Goal: Communication & Community: Answer question/provide support

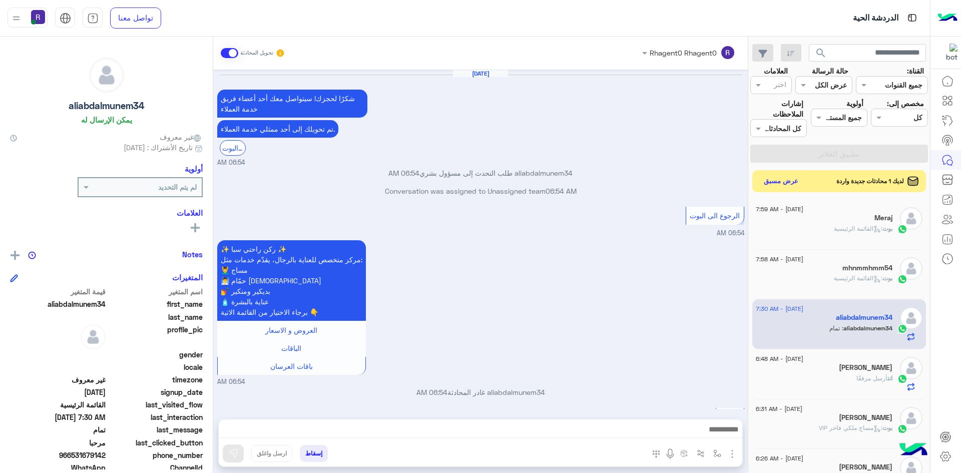
scroll to position [939, 0]
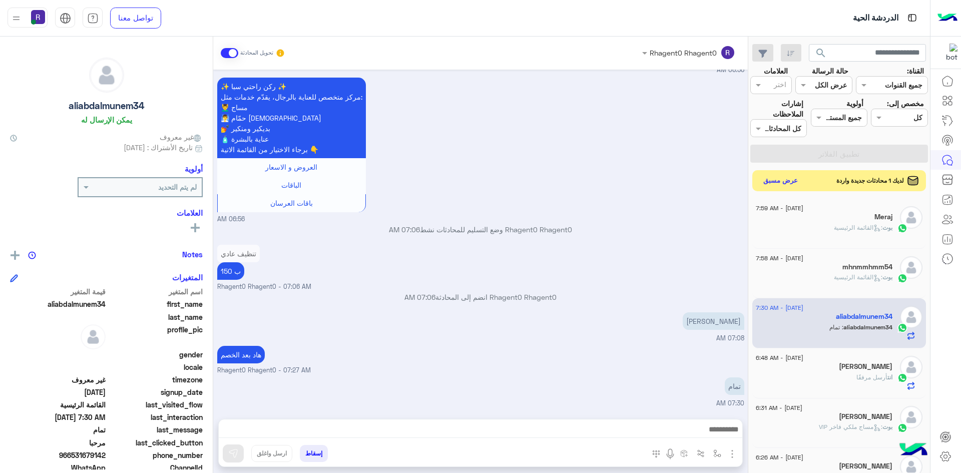
click at [787, 182] on button "عرض مسبق" at bounding box center [781, 181] width 42 height 14
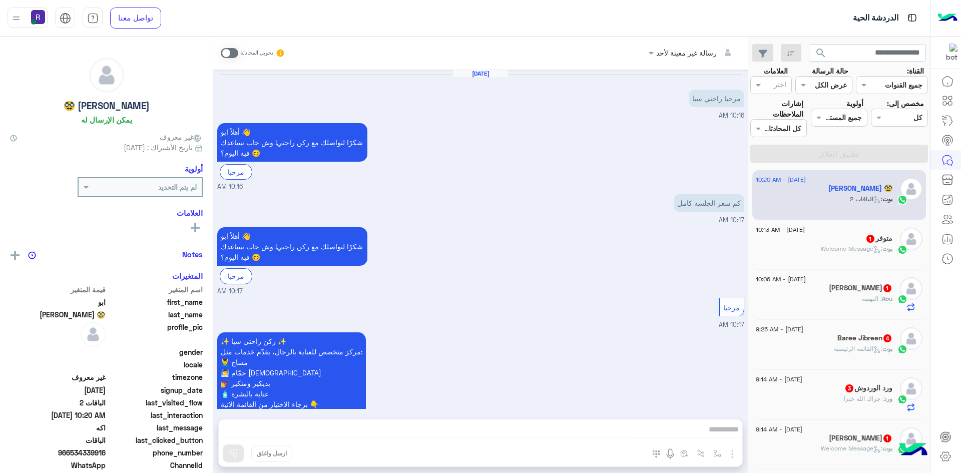
scroll to position [1023, 0]
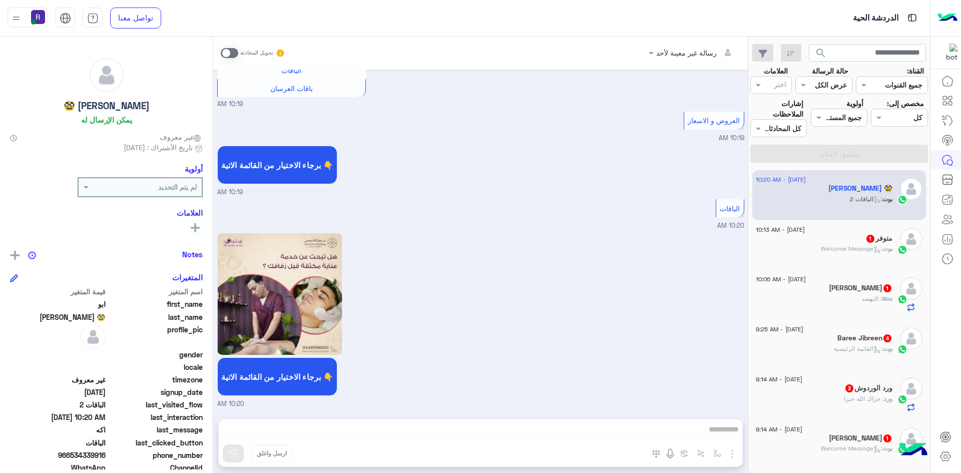
click at [848, 260] on div "بوت : Welcome Message" at bounding box center [824, 253] width 137 height 18
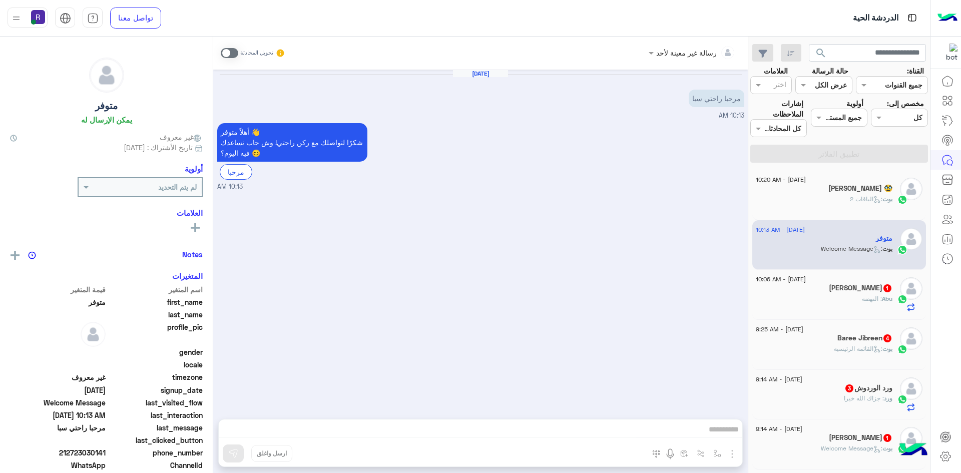
click at [846, 293] on div "[PERSON_NAME] 1" at bounding box center [824, 289] width 137 height 11
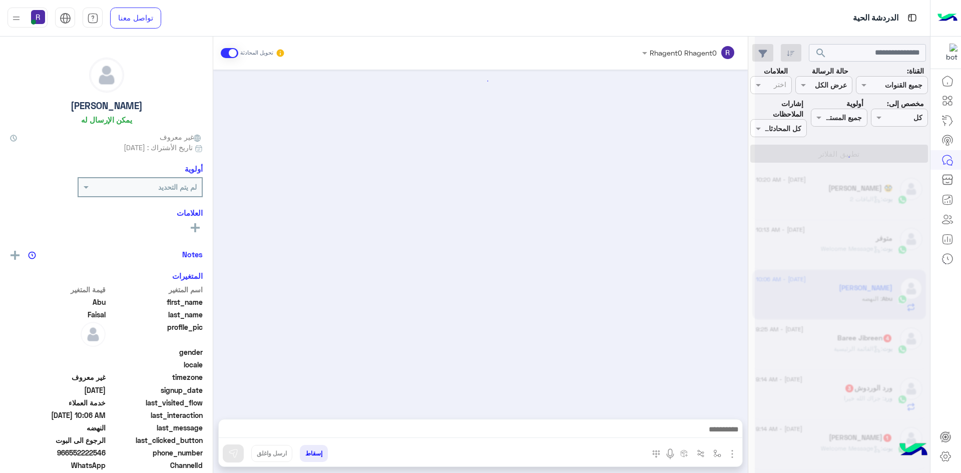
scroll to position [666, 0]
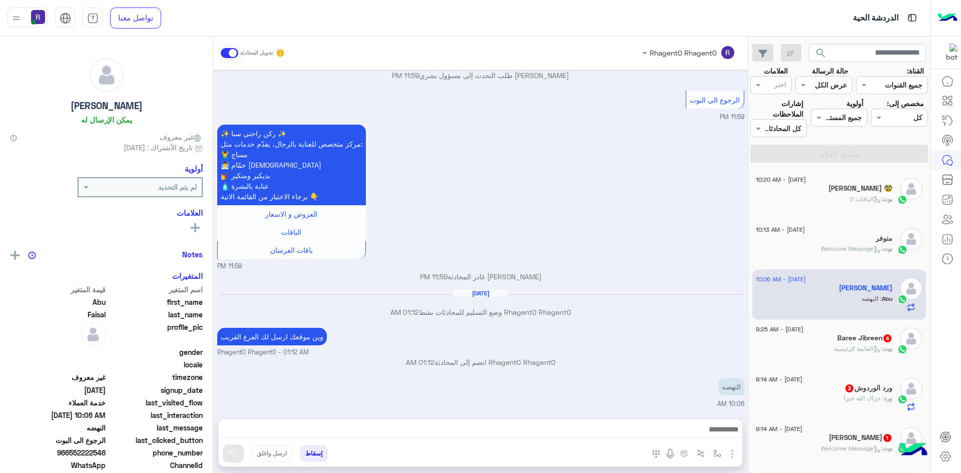
click at [846, 345] on span ": القائمة الرئيسية" at bounding box center [858, 349] width 49 height 8
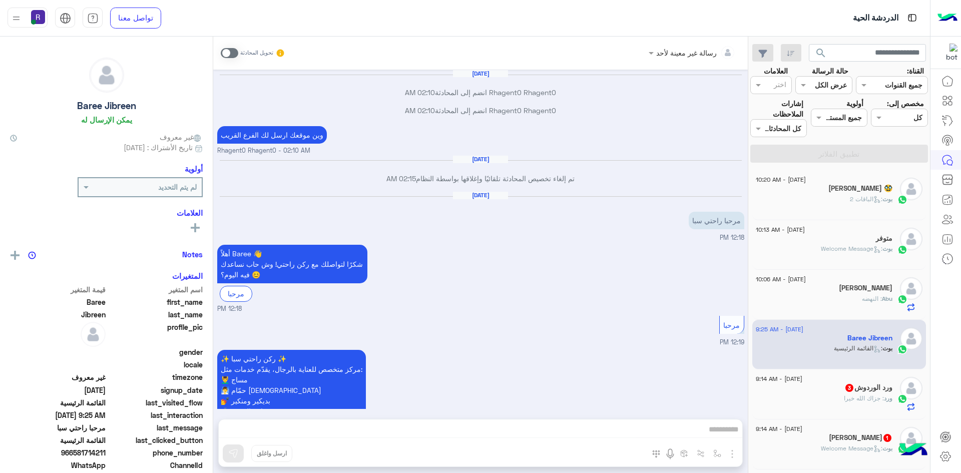
scroll to position [818, 0]
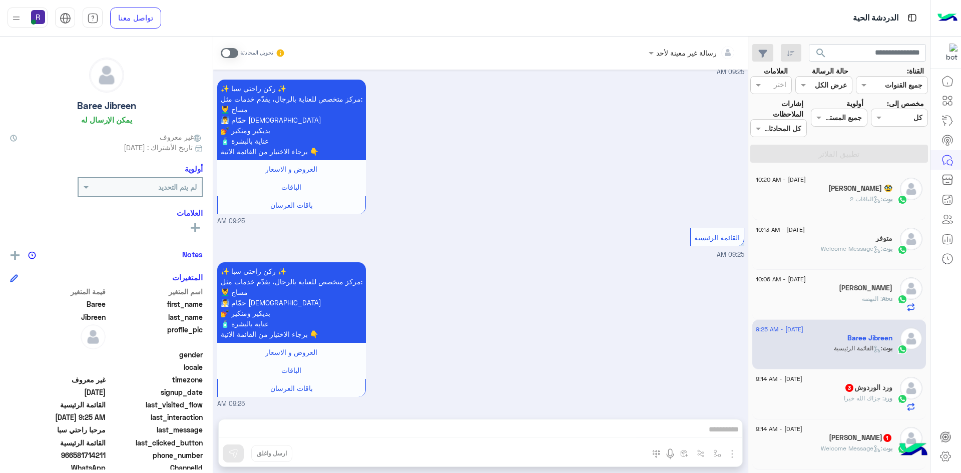
click at [831, 398] on div "ورد : جزاك الله خيرا" at bounding box center [824, 403] width 137 height 18
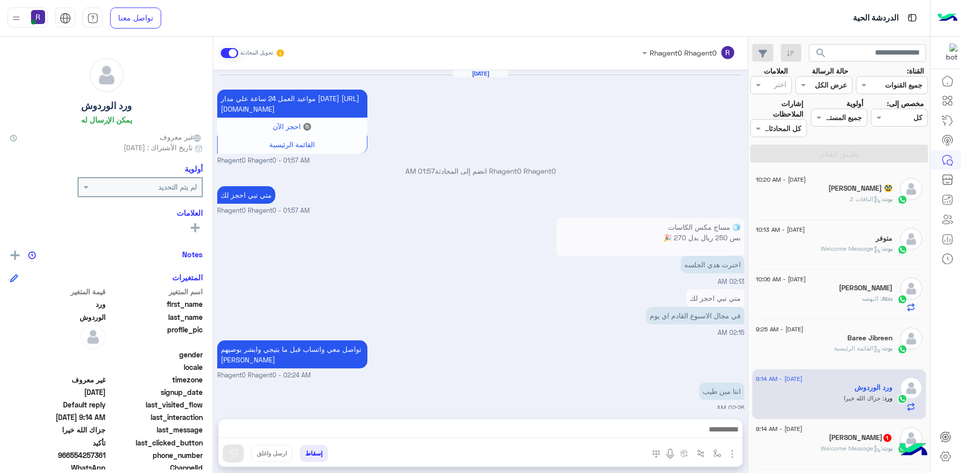
scroll to position [486, 0]
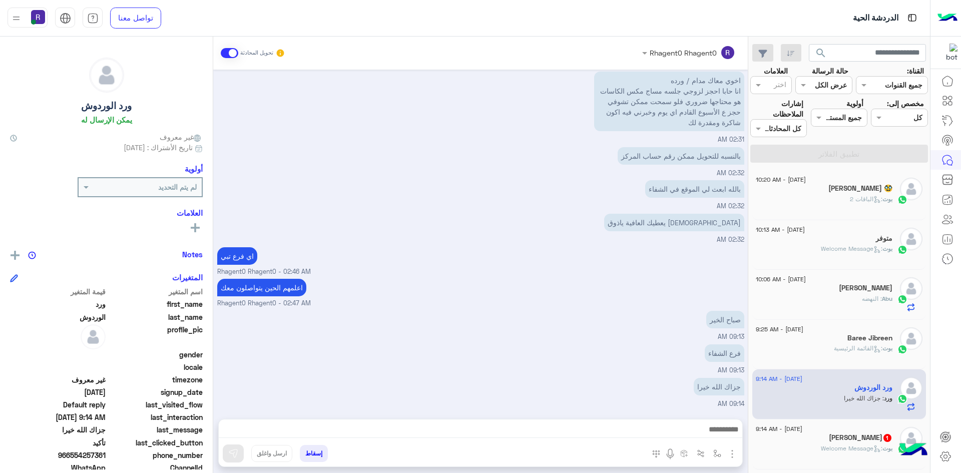
click at [839, 445] on span ": Welcome Message" at bounding box center [852, 449] width 62 height 8
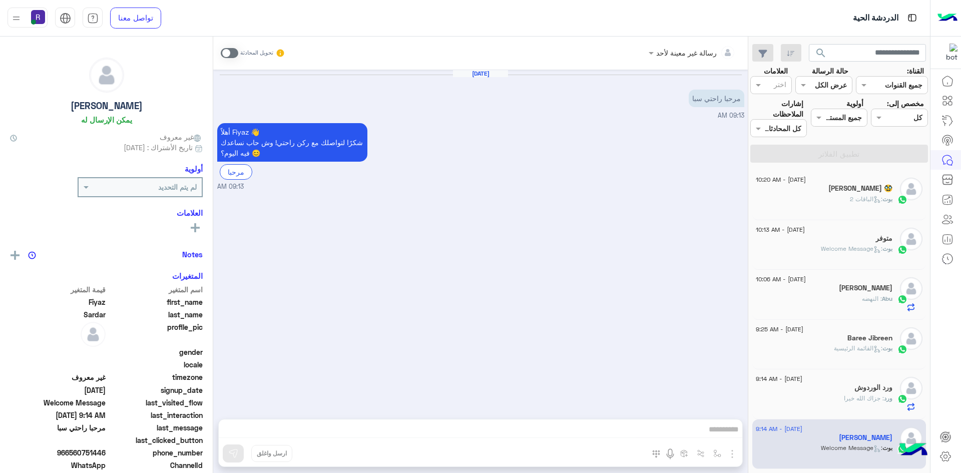
click at [836, 409] on div "ورد : جزاك الله خيرا" at bounding box center [824, 403] width 137 height 18
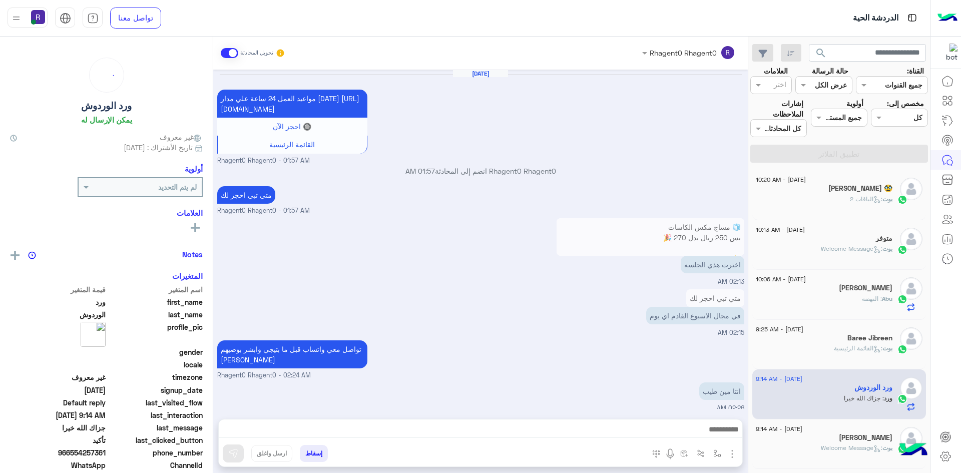
scroll to position [486, 0]
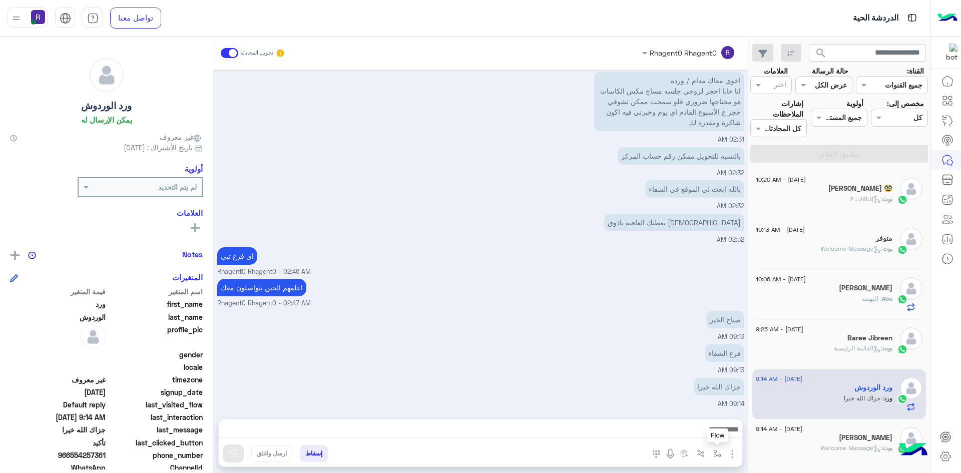
click at [716, 453] on img "button" at bounding box center [717, 454] width 8 height 8
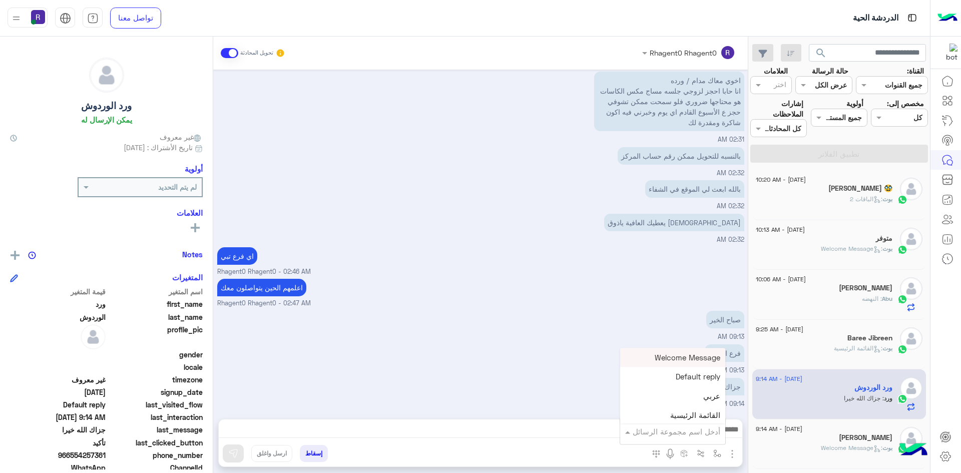
click at [707, 429] on input "text" at bounding box center [687, 432] width 68 height 12
type input "***"
click at [705, 417] on span "الشفا" at bounding box center [712, 415] width 18 height 9
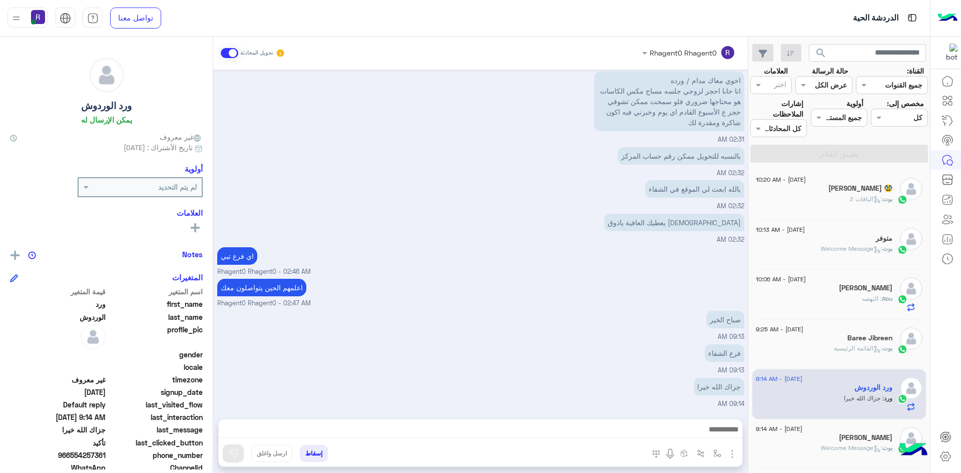
type textarea "*****"
click at [240, 454] on button at bounding box center [233, 454] width 21 height 18
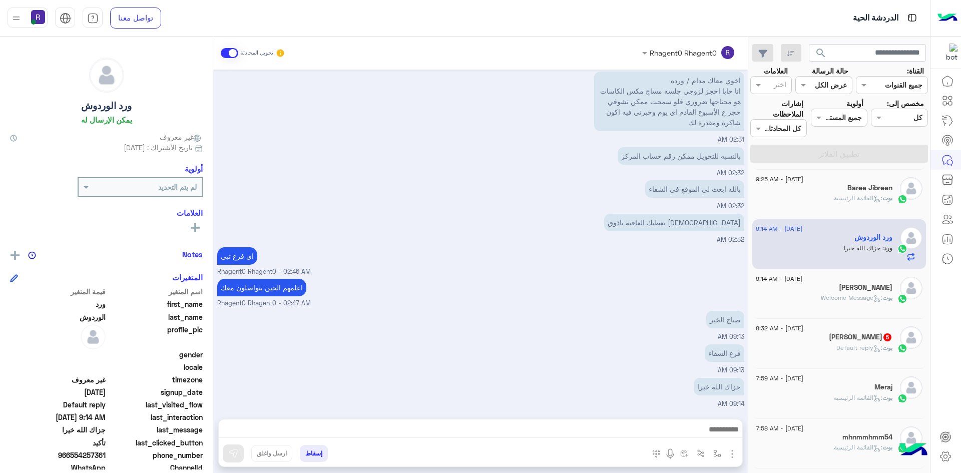
scroll to position [574, 0]
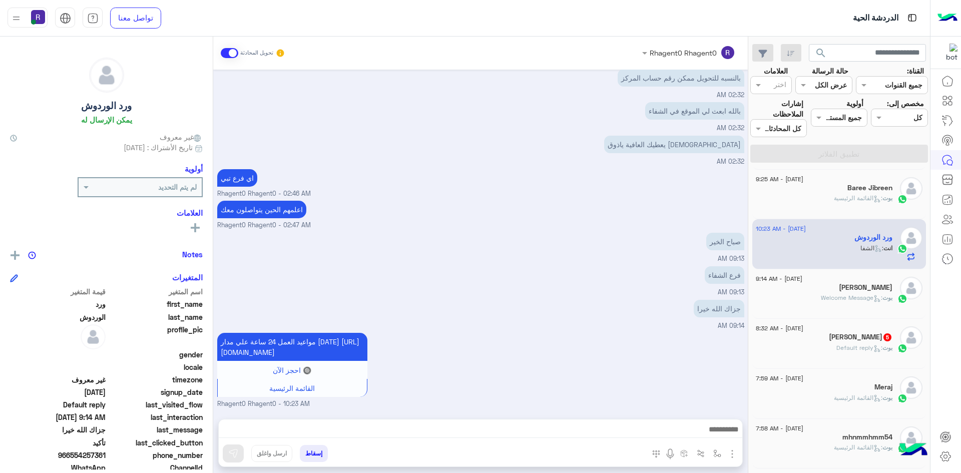
click at [857, 326] on div "[DATE] - 8:32 AM [PERSON_NAME] 5 بوت : Default reply" at bounding box center [840, 344] width 174 height 50
click at [844, 347] on span ": Default reply" at bounding box center [860, 348] width 46 height 8
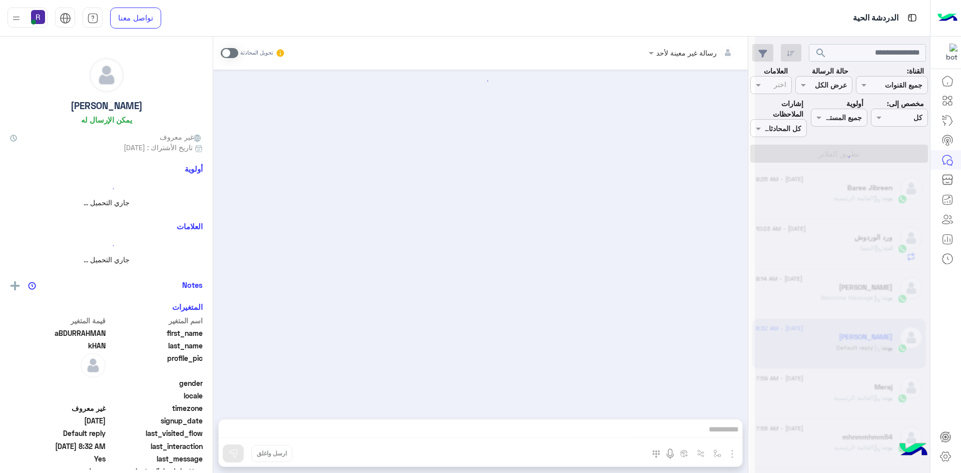
scroll to position [279, 0]
